Goal: Navigation & Orientation: Find specific page/section

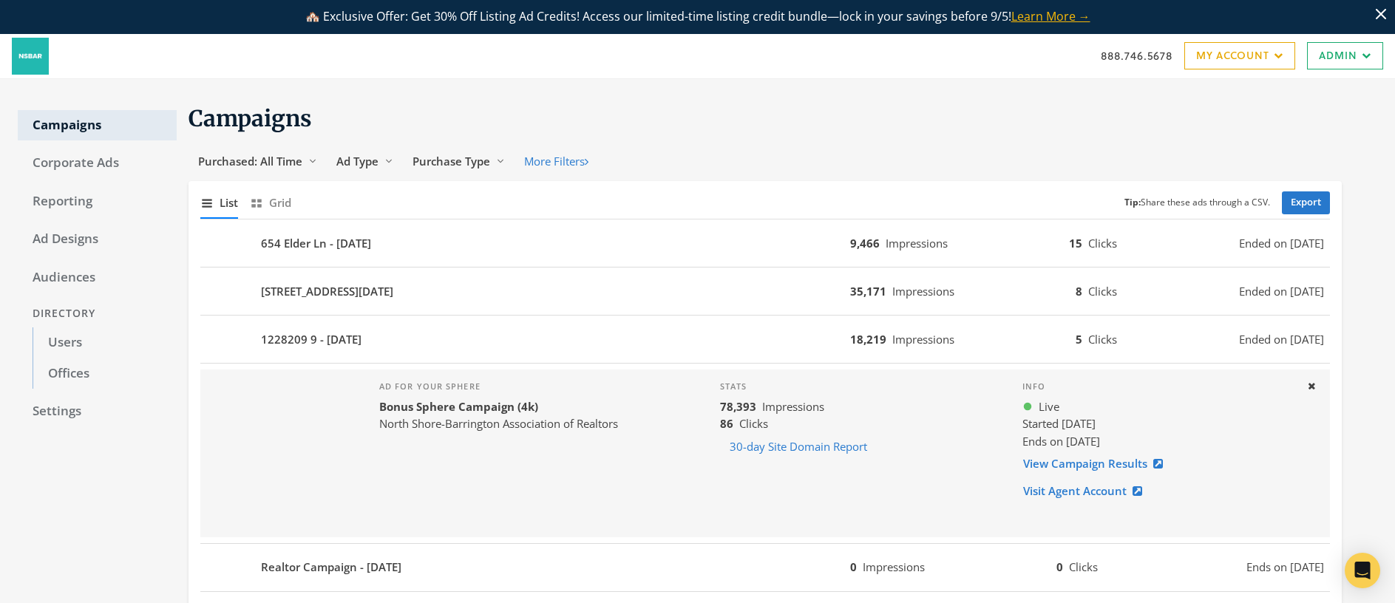
scroll to position [239, 0]
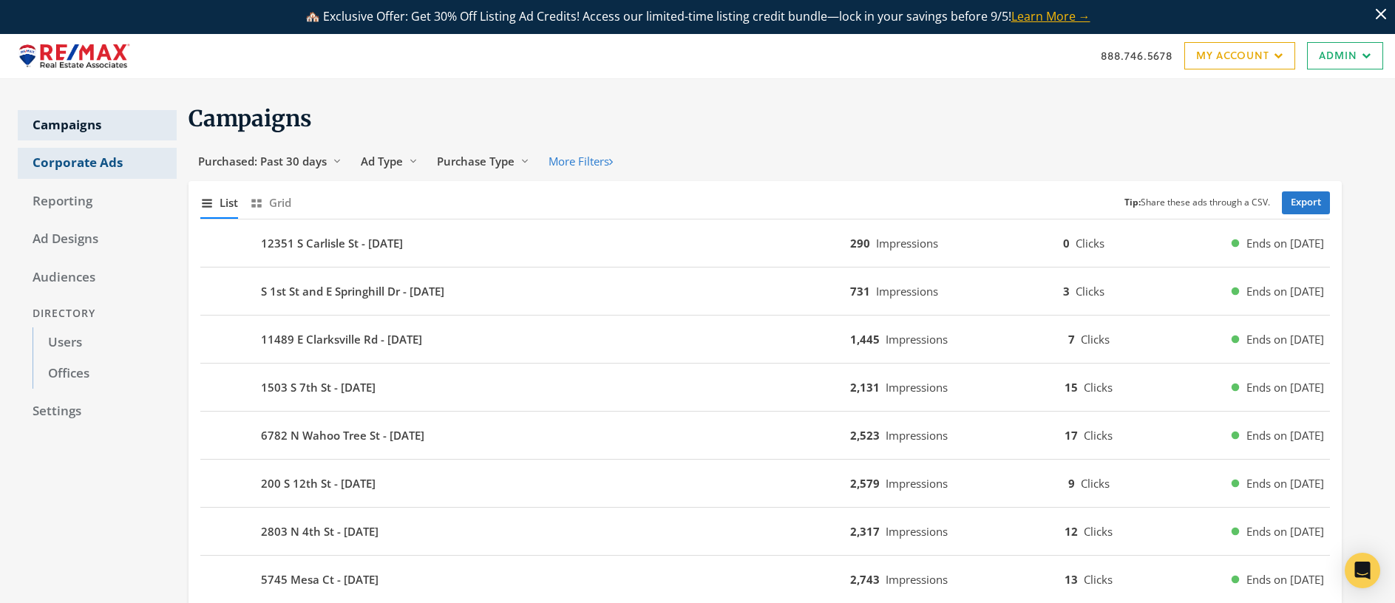
click at [87, 164] on link "Corporate Ads" at bounding box center [97, 163] width 159 height 31
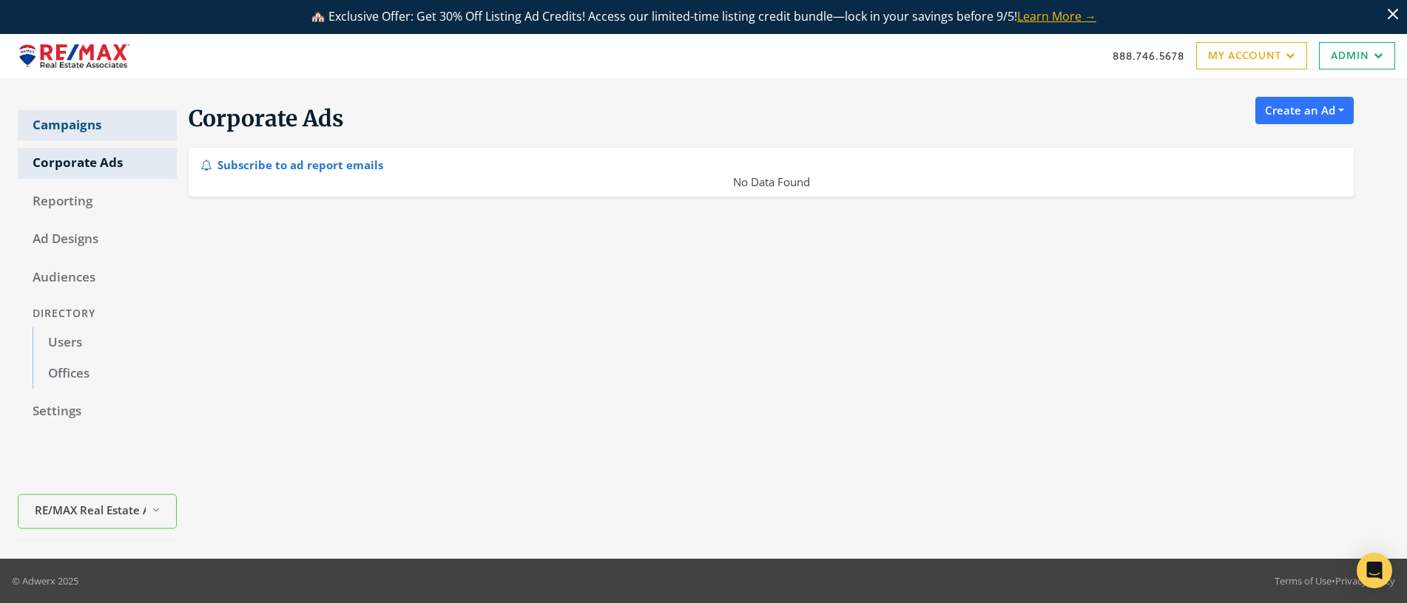
click at [76, 128] on link "Campaigns" at bounding box center [97, 125] width 159 height 31
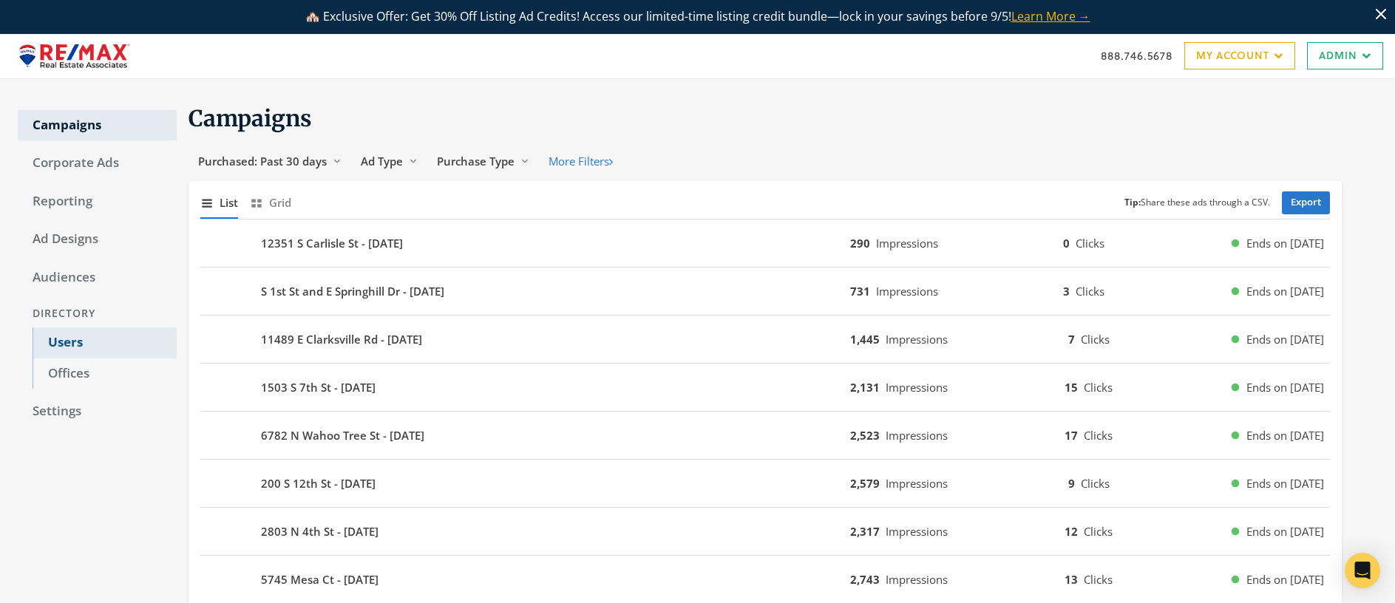
click at [64, 339] on link "Users" at bounding box center [105, 343] width 144 height 31
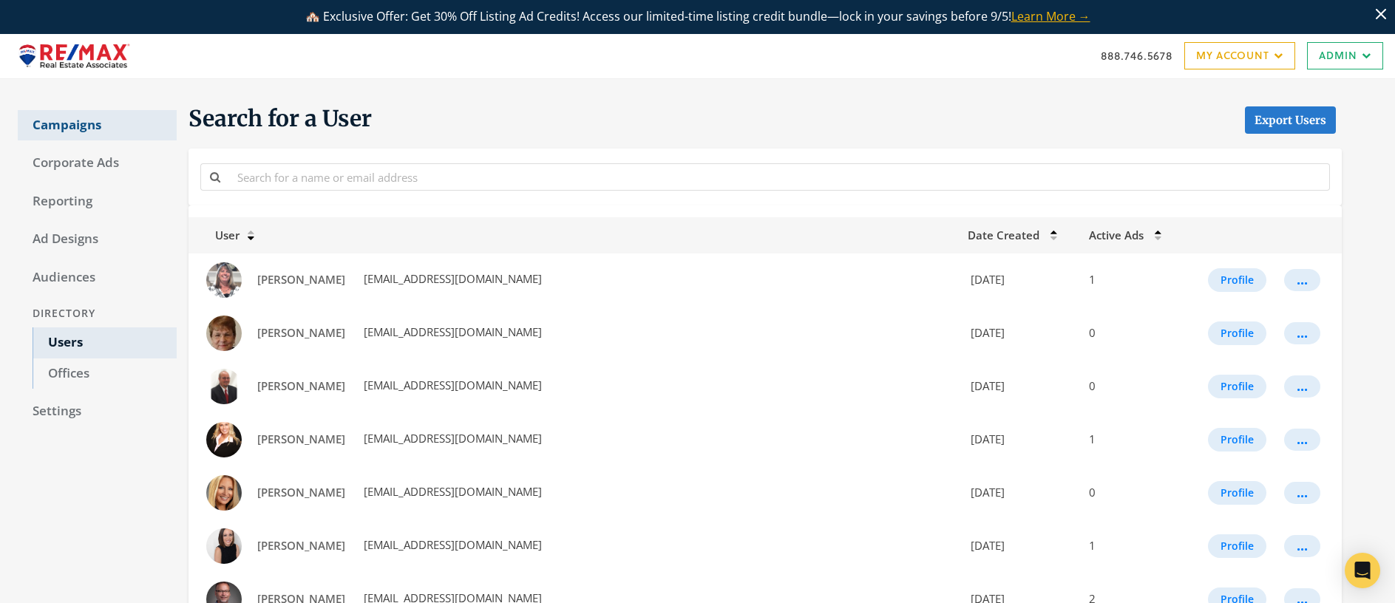
click at [61, 126] on link "Campaigns" at bounding box center [97, 125] width 159 height 31
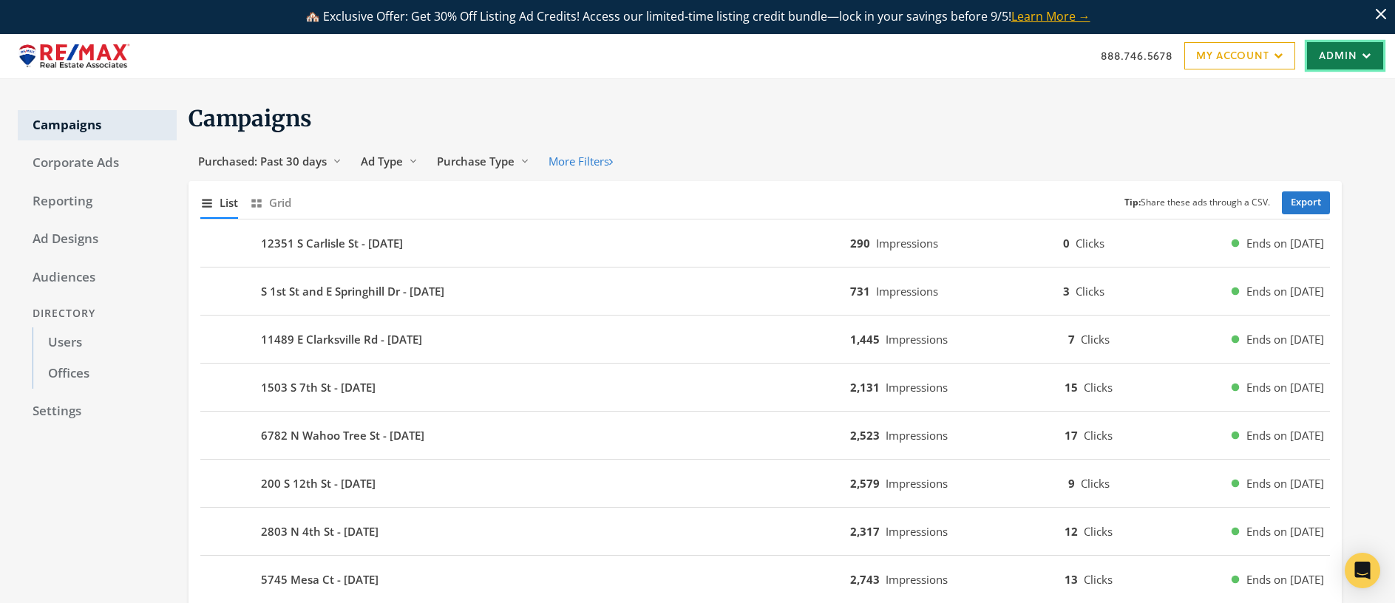
click at [1327, 53] on link "Admin" at bounding box center [1345, 55] width 76 height 27
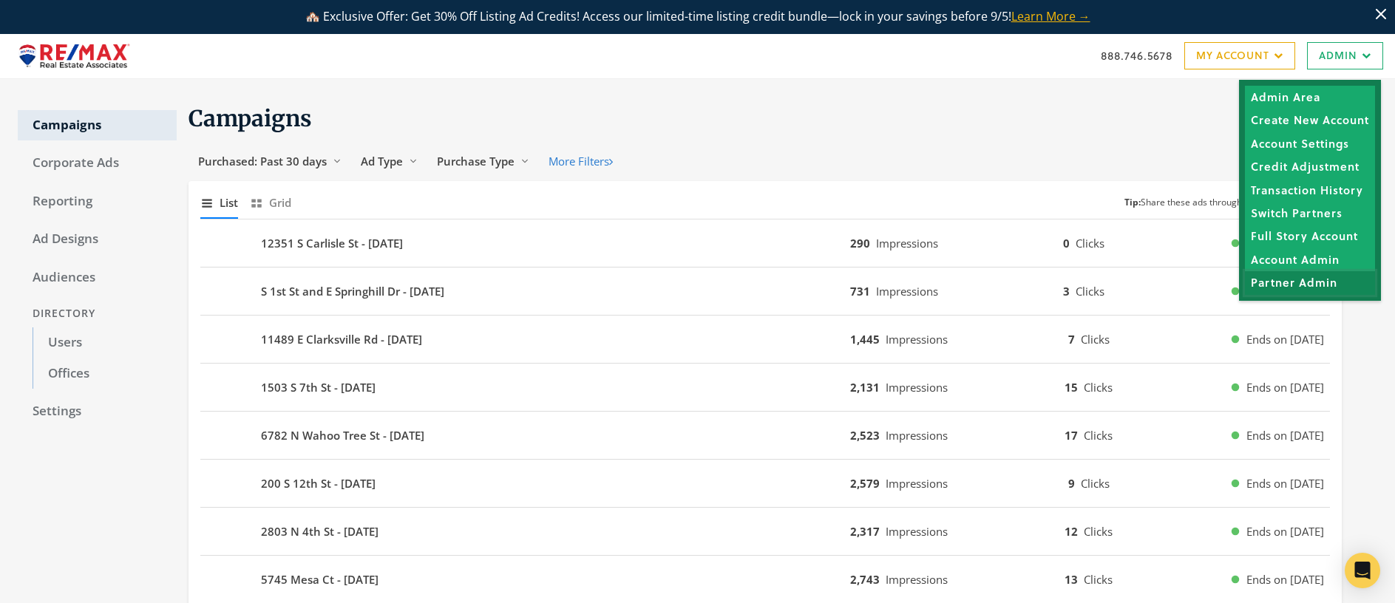
click at [1308, 285] on link "Partner Admin" at bounding box center [1310, 282] width 130 height 23
